Goal: Information Seeking & Learning: Learn about a topic

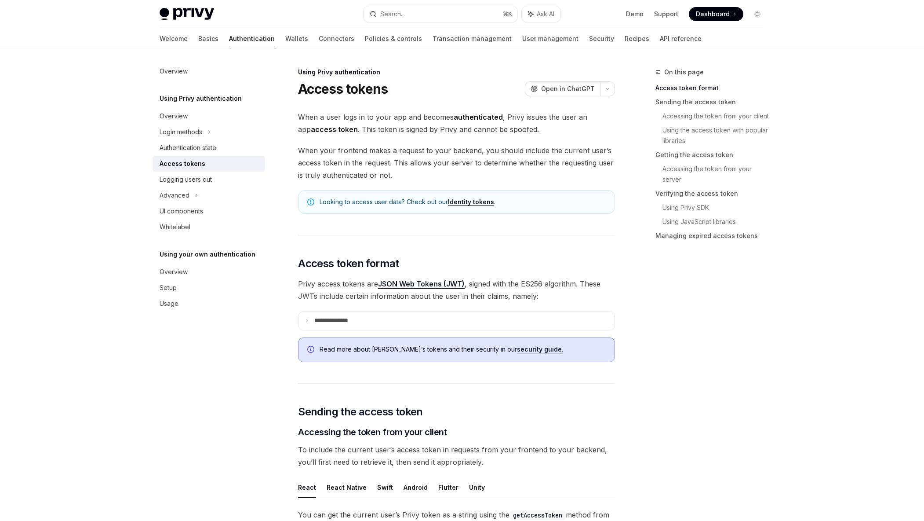
click at [510, 134] on span "When a user logs in to your app and becomes authenticated , Privy issues the us…" at bounding box center [456, 123] width 317 height 25
click at [510, 131] on span "When a user logs in to your app and becomes authenticated , Privy issues the us…" at bounding box center [456, 123] width 317 height 25
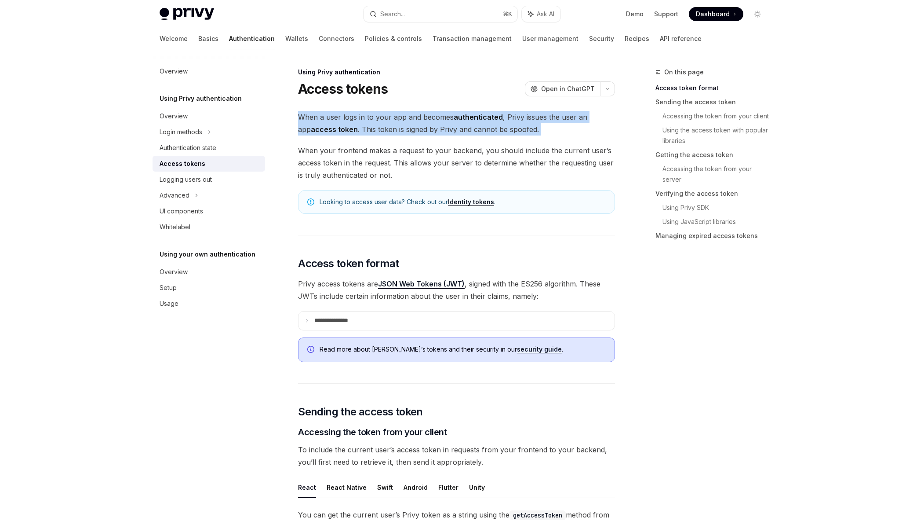
click at [510, 131] on span "When a user logs in to your app and becomes authenticated , Privy issues the us…" at bounding box center [456, 123] width 317 height 25
click at [518, 143] on button "button" at bounding box center [517, 141] width 4 height 4
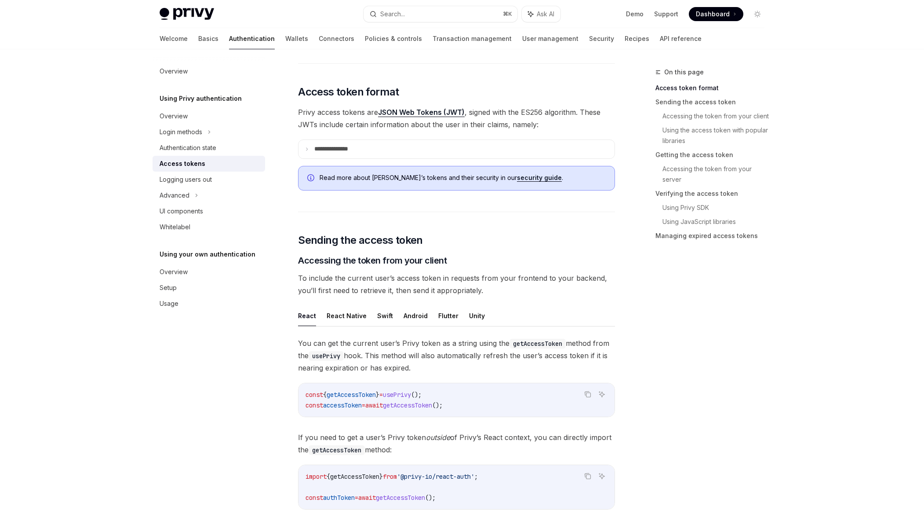
scroll to position [186, 0]
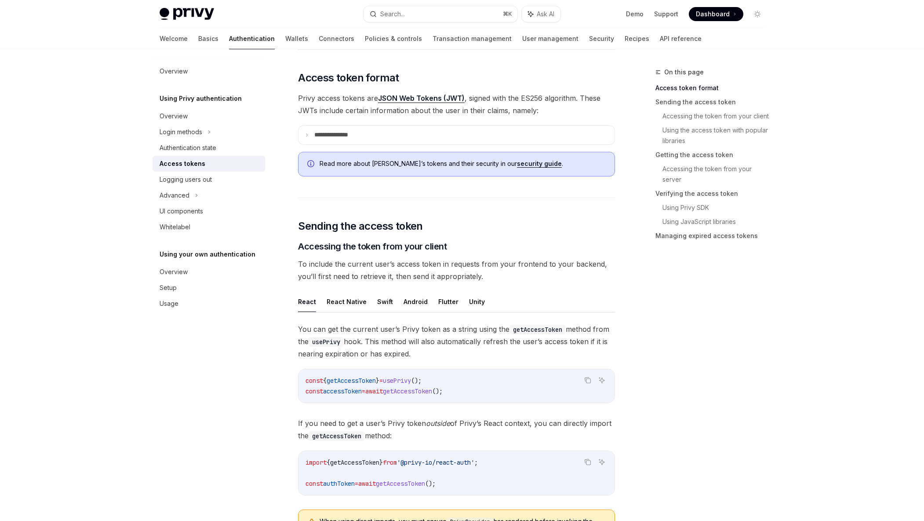
click at [345, 302] on button "React Native" at bounding box center [347, 301] width 40 height 21
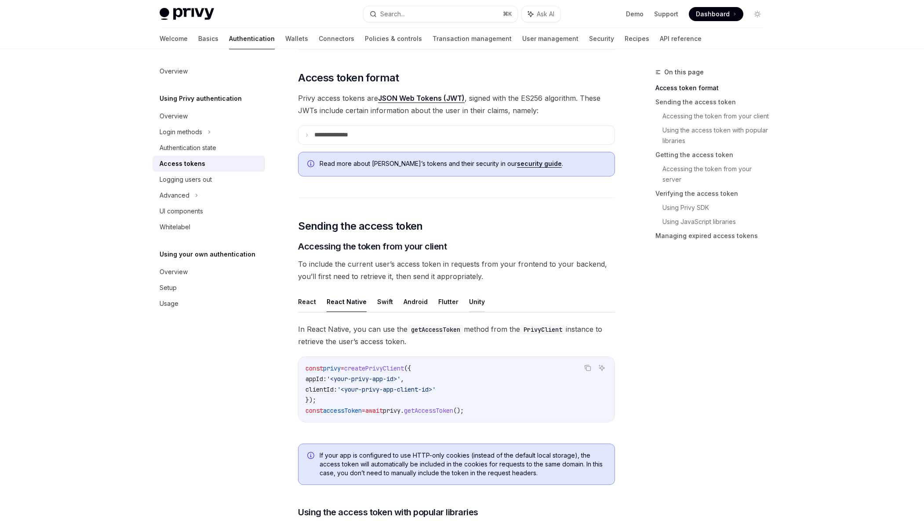
click at [471, 302] on button "Unity" at bounding box center [477, 301] width 16 height 21
type textarea "*"
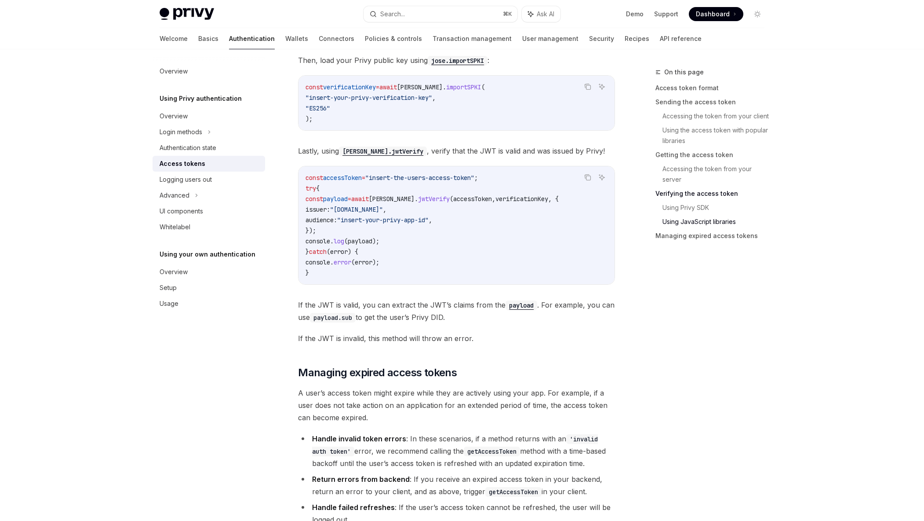
scroll to position [2055, 0]
